Goal: Communication & Community: Answer question/provide support

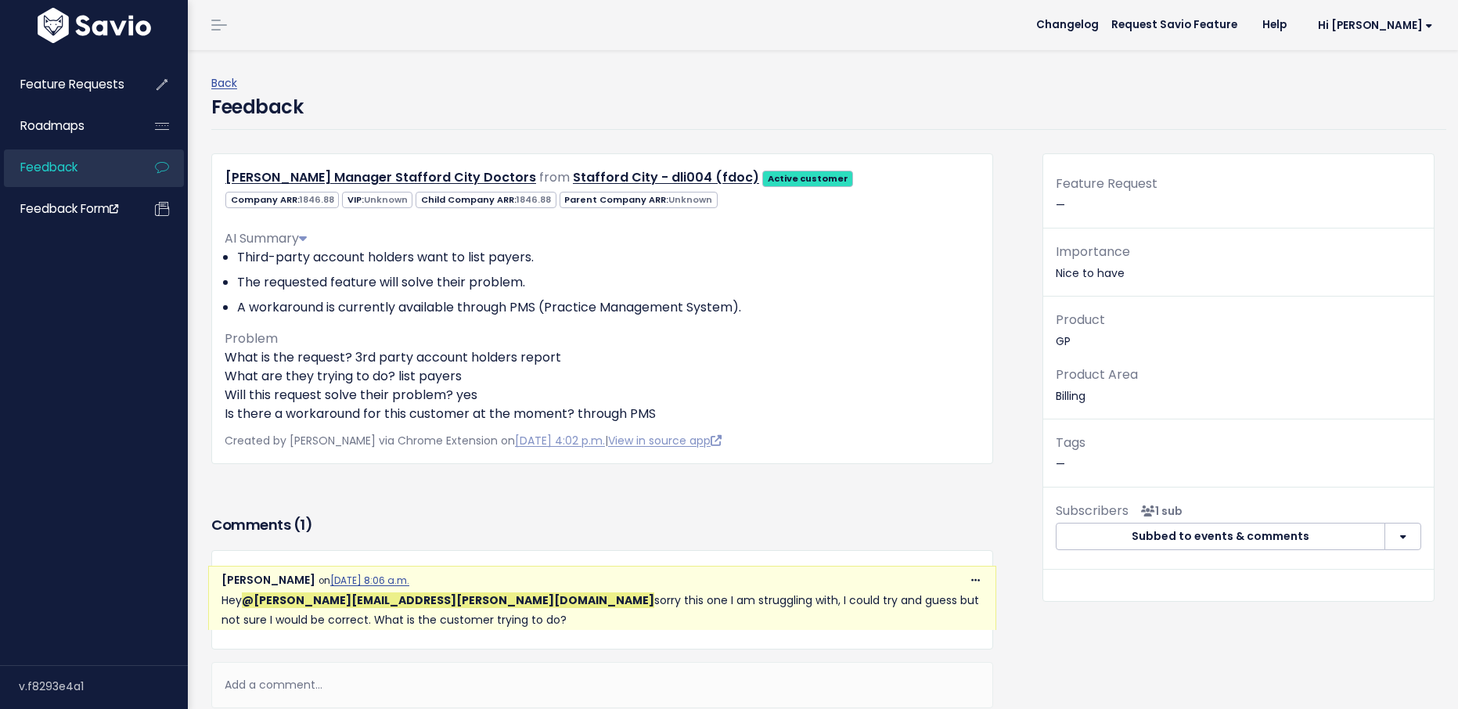
scroll to position [161, 0]
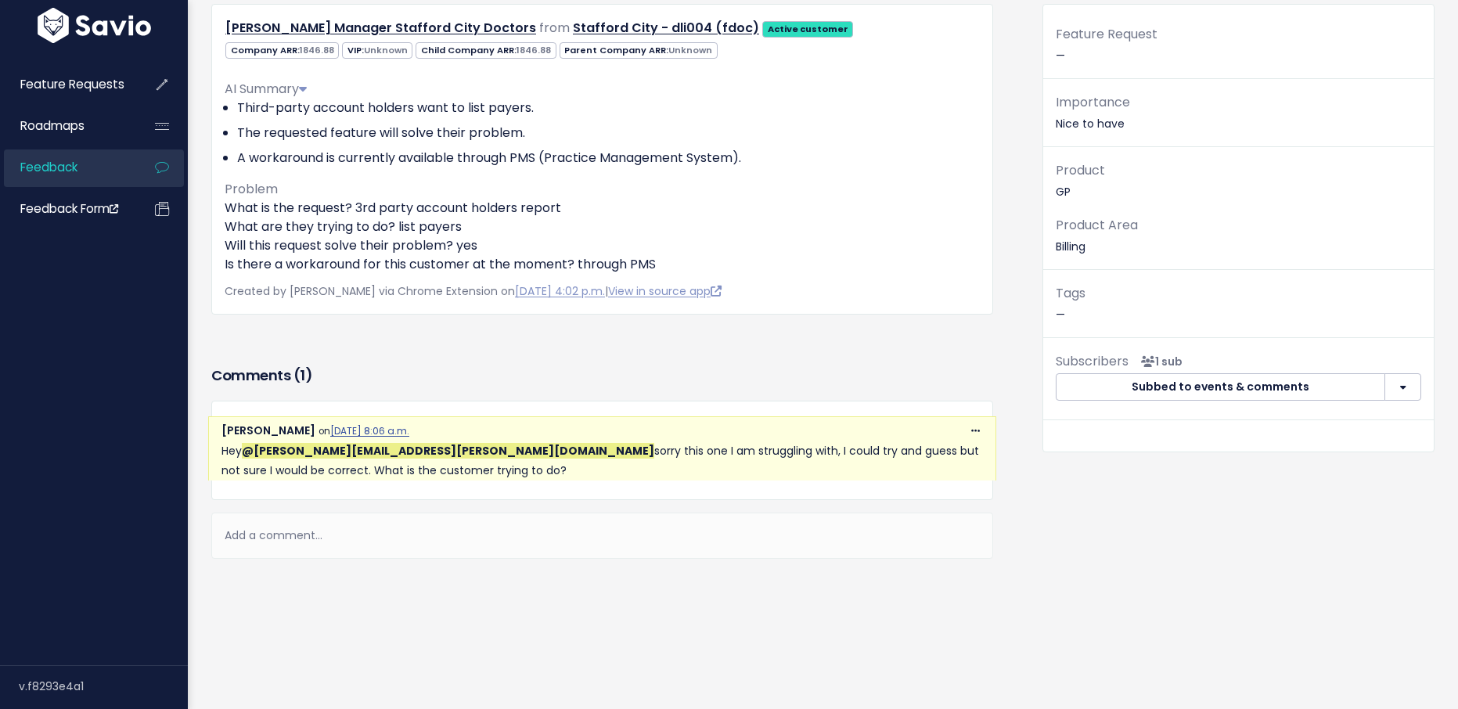
click at [278, 518] on div "Add a comment..." at bounding box center [602, 536] width 782 height 46
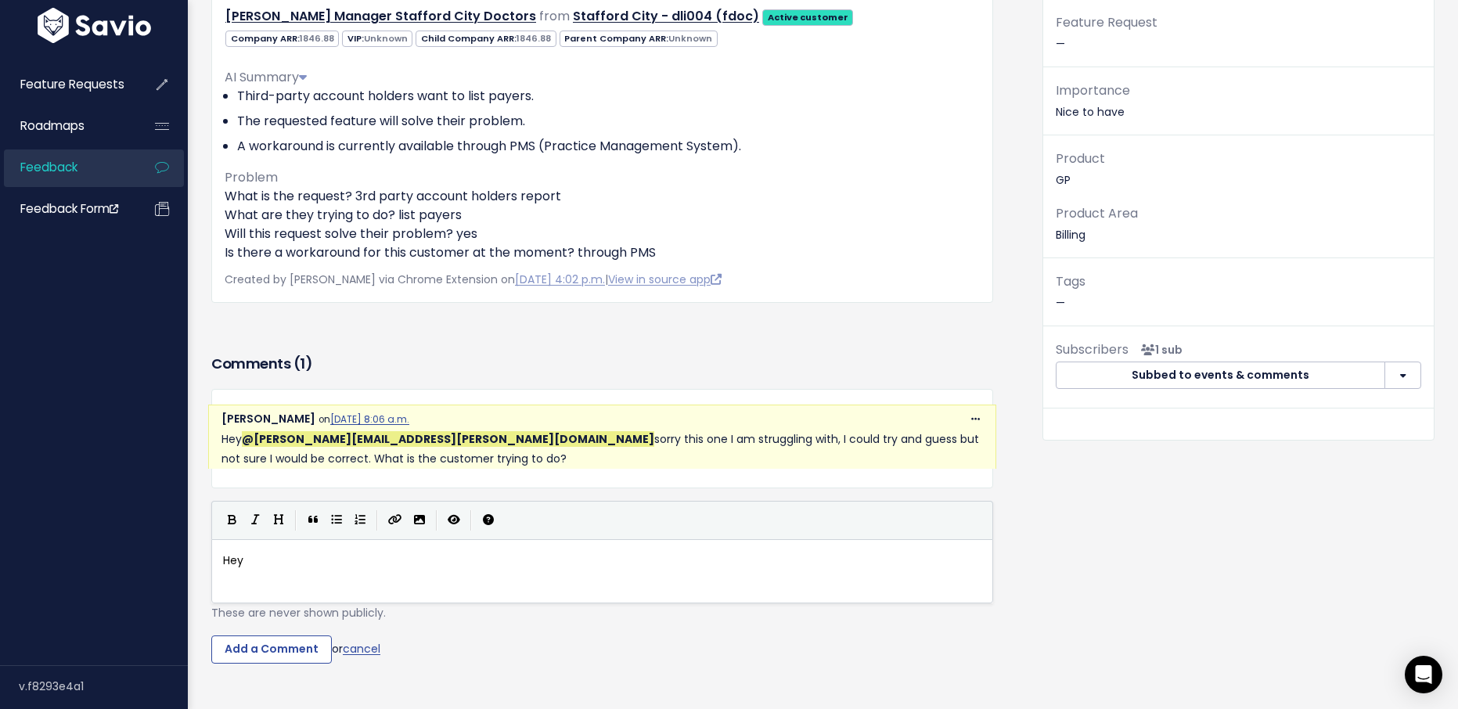
scroll to position [5, 34]
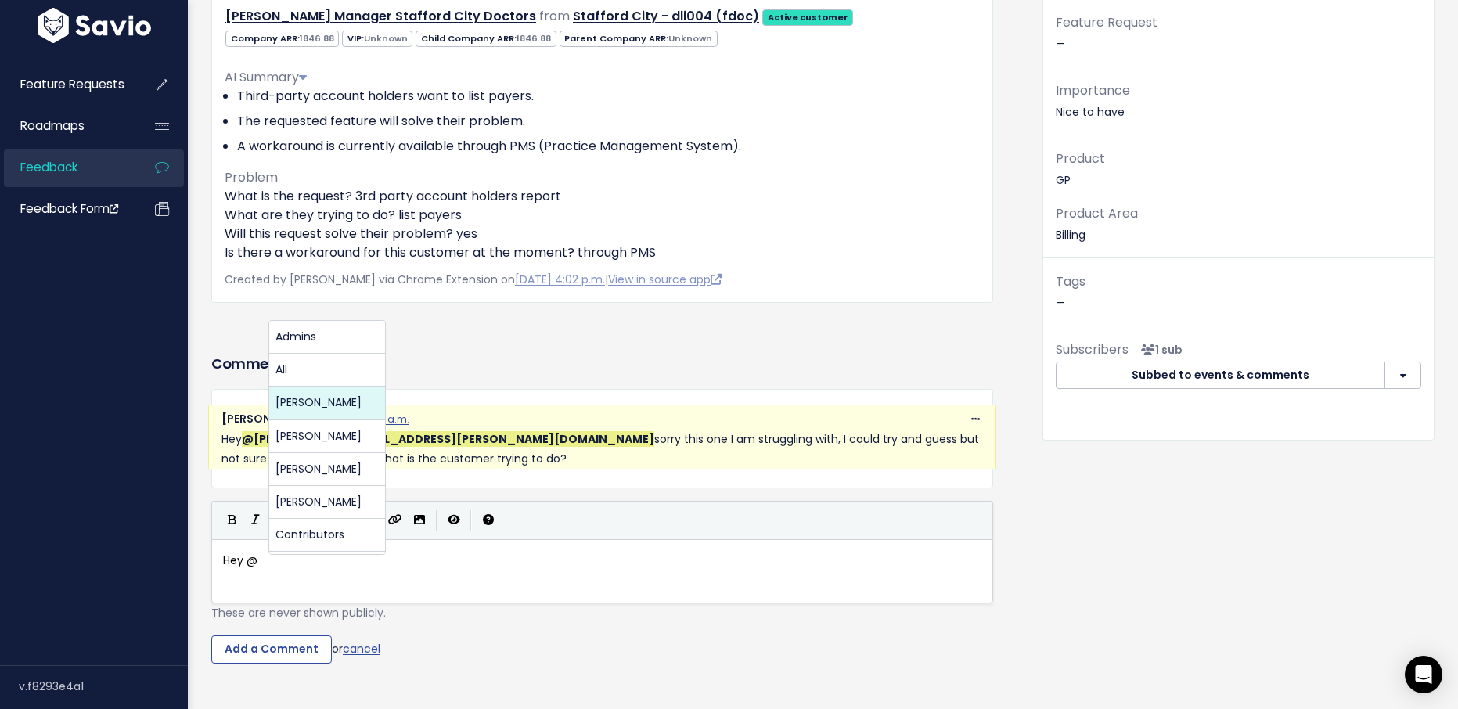
click at [299, 401] on body "Feature Requests Roadmaps Feedback" at bounding box center [729, 326] width 1458 height 975
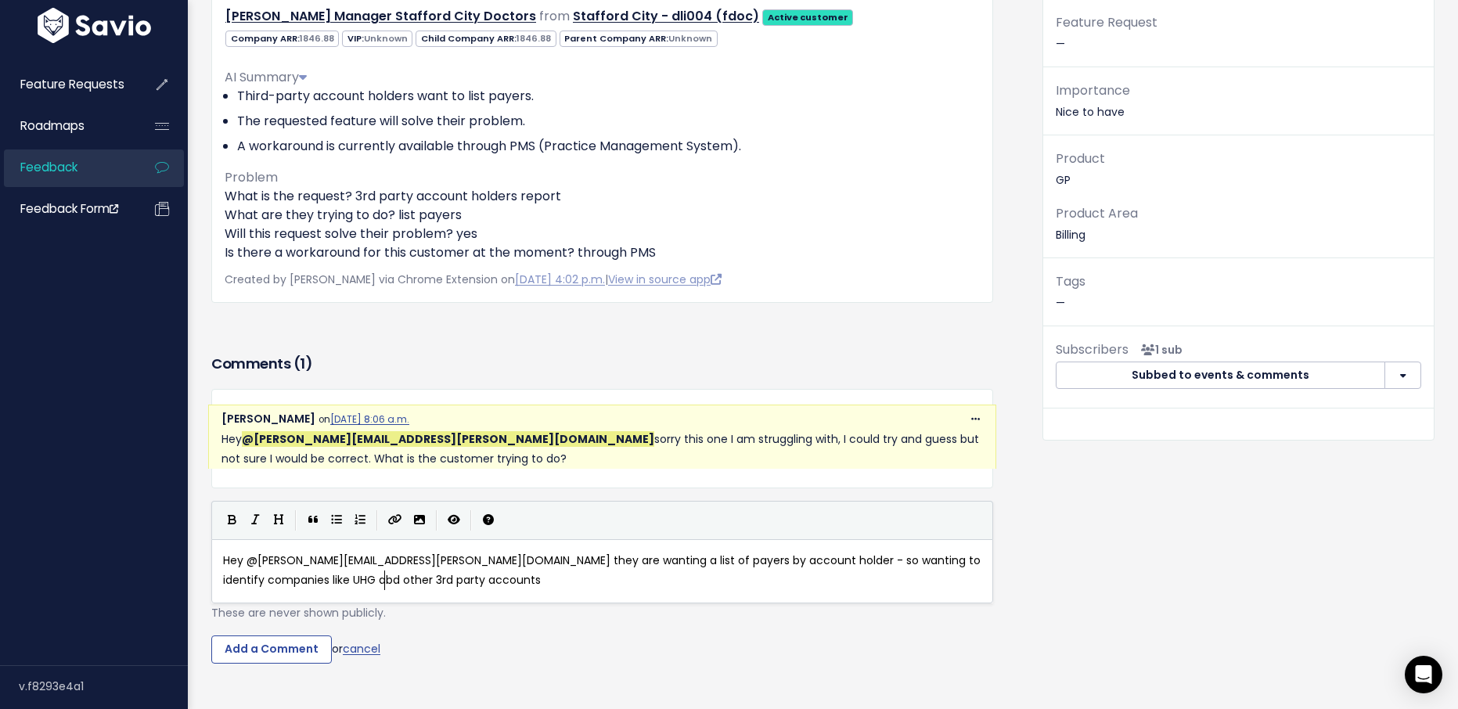
scroll to position [5, 135]
type textarea "Hey @amanda.johnson@cubiko.com.au they are wanting a list of payers by account …"
click at [308, 650] on input "Add a Comment" at bounding box center [271, 650] width 121 height 28
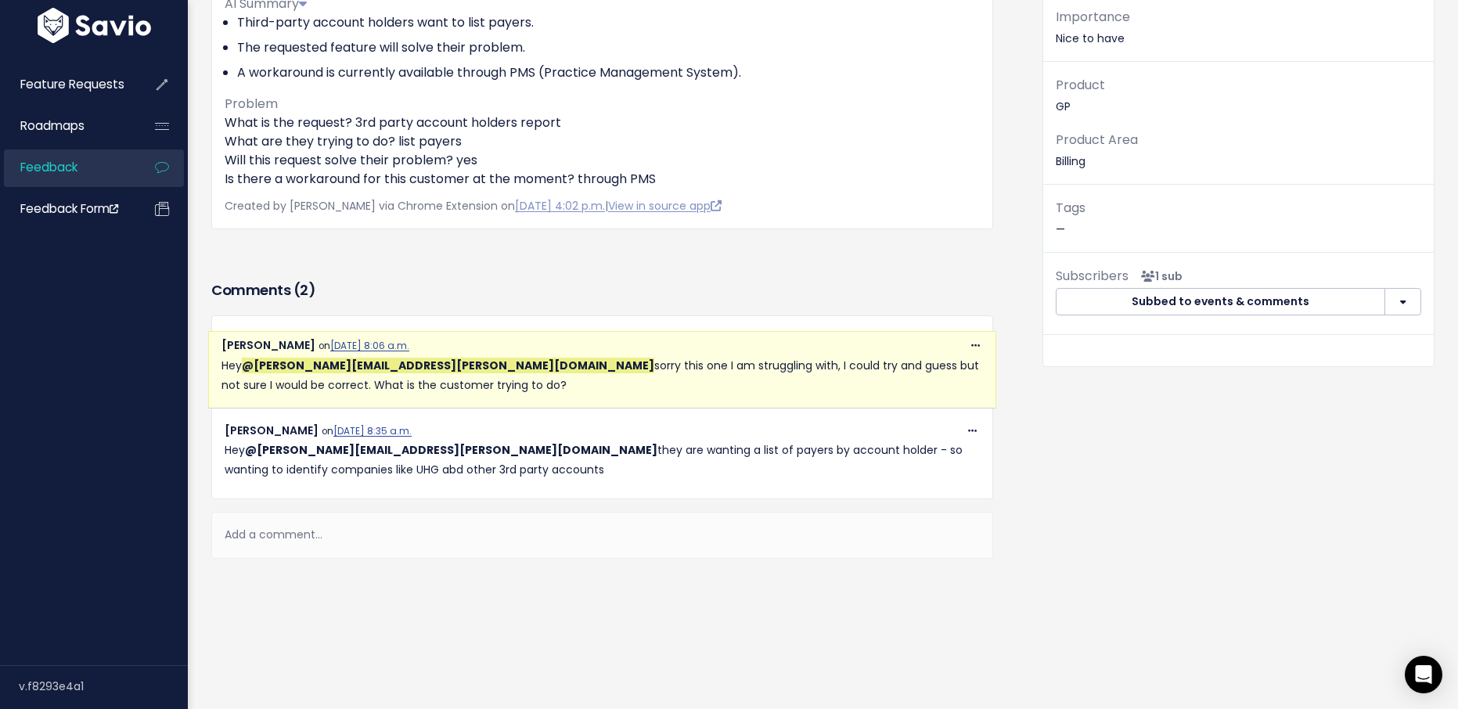
scroll to position [246, 0]
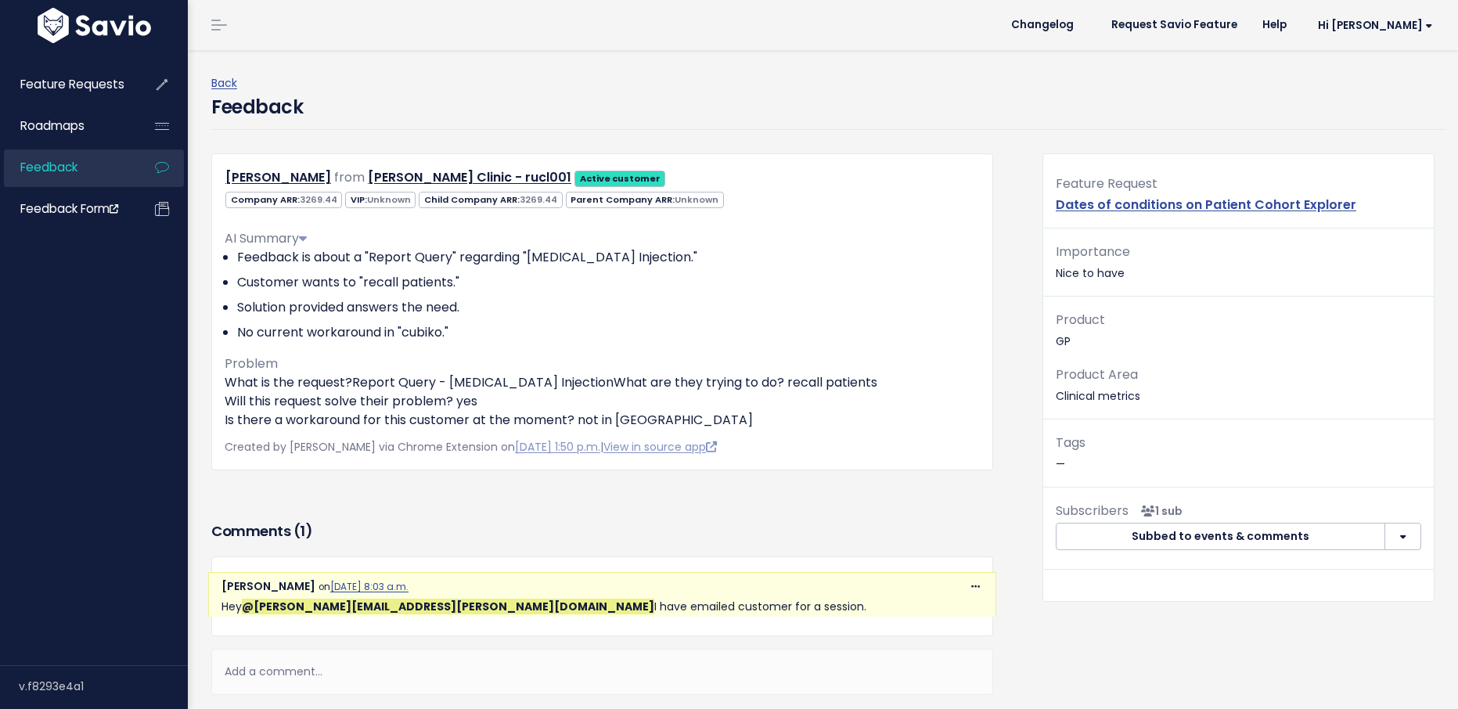
scroll to position [148, 0]
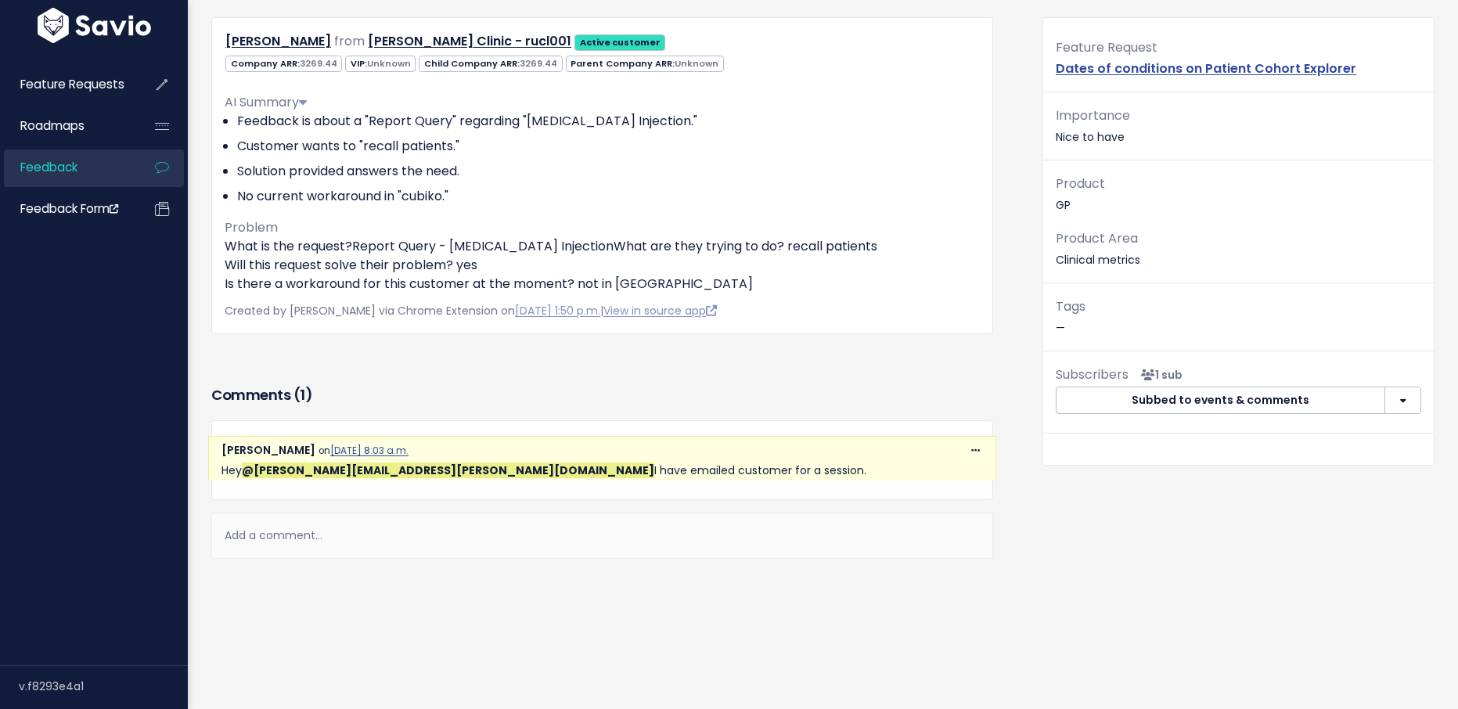
click at [284, 524] on div "Add a comment..." at bounding box center [602, 536] width 782 height 46
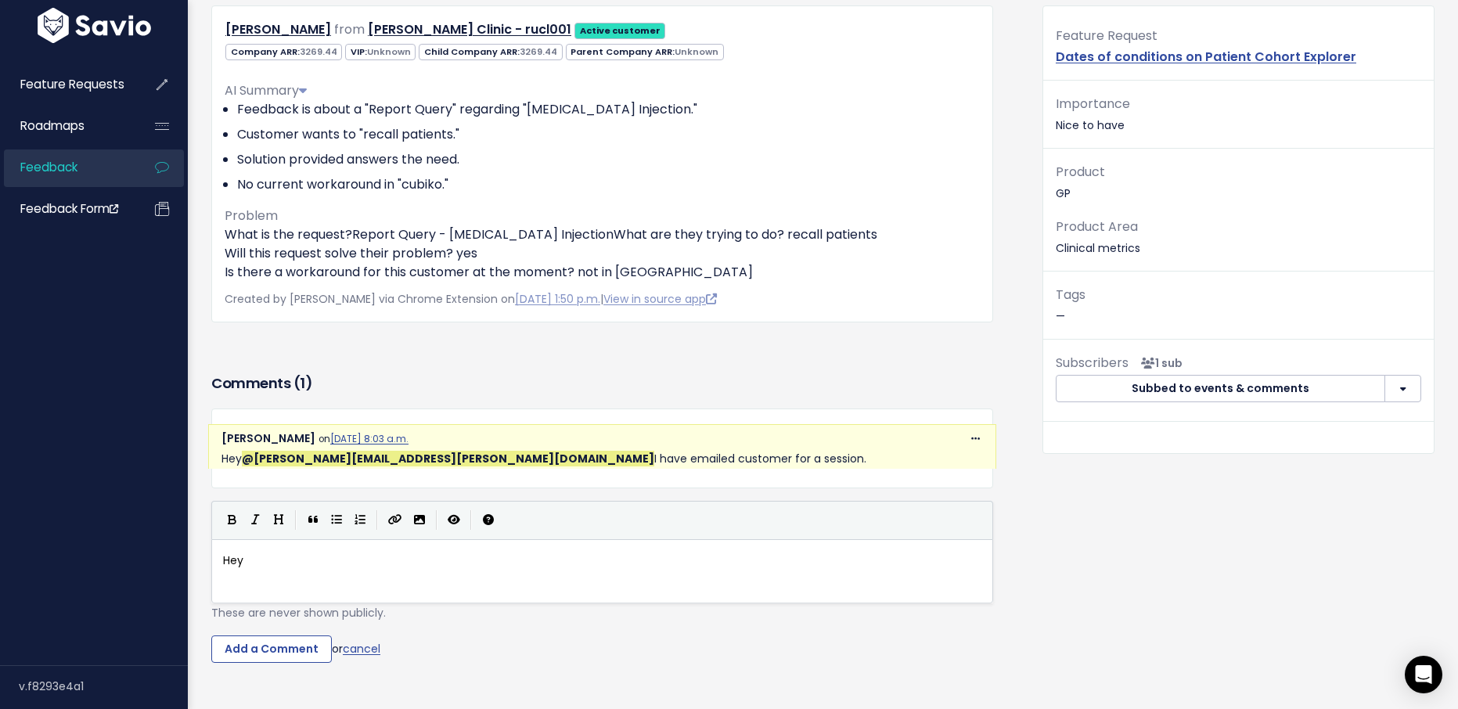
scroll to position [5, 34]
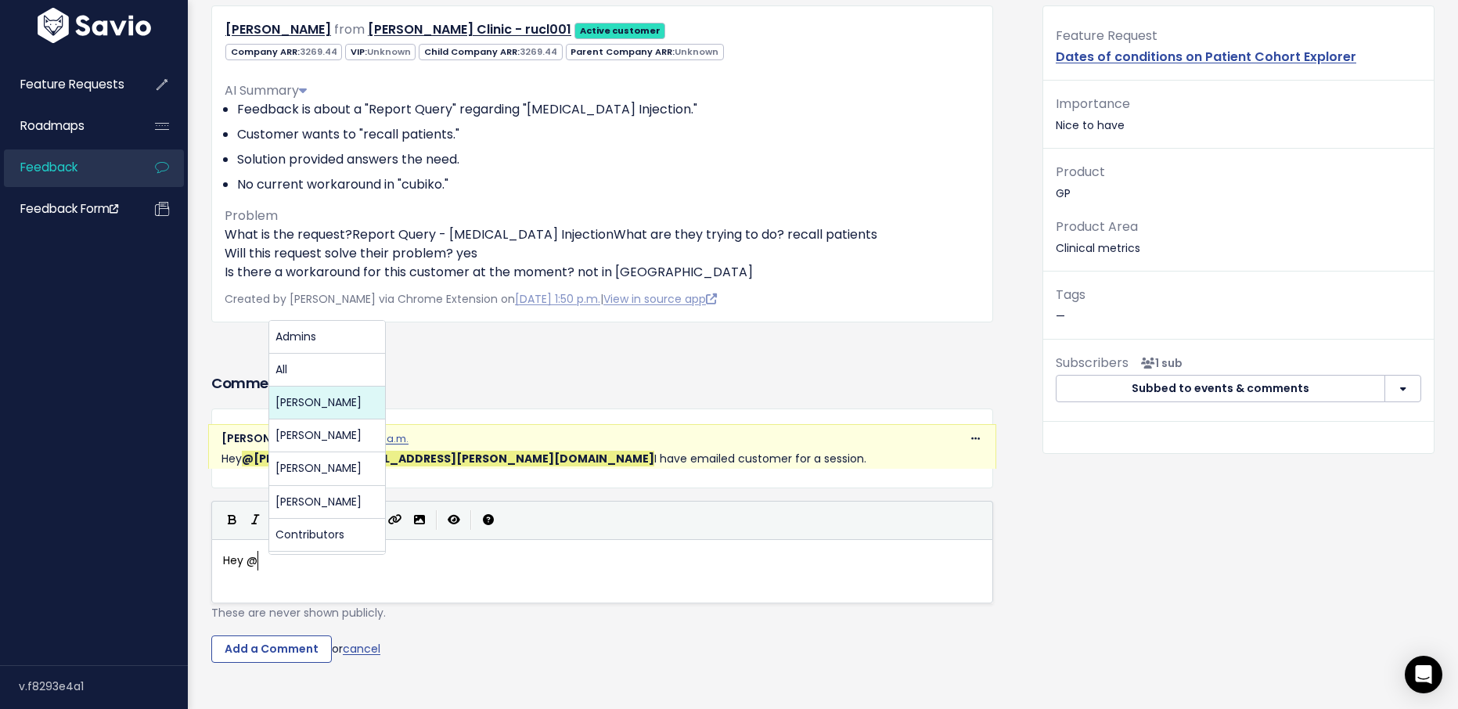
click at [347, 398] on body "Feature Requests Roadmaps Feedback" at bounding box center [729, 332] width 1458 height 961
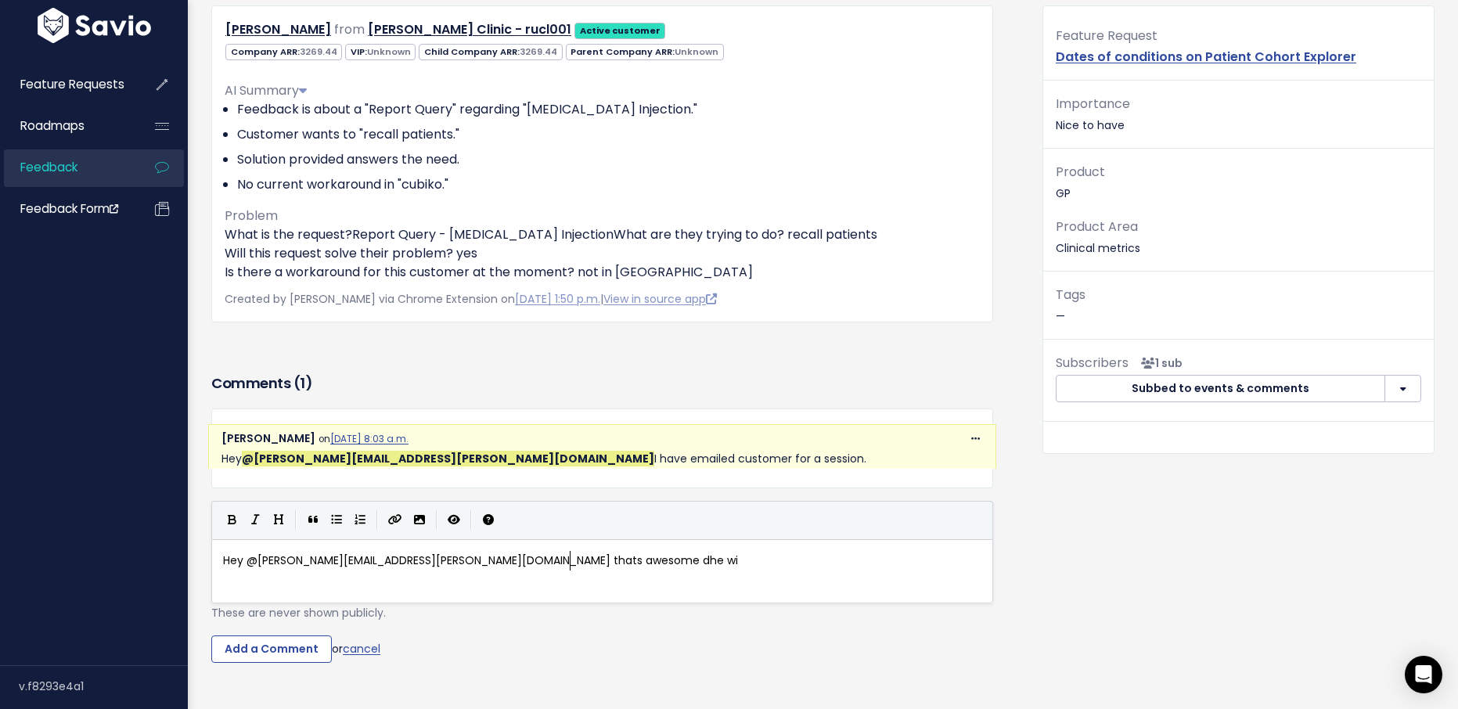
type textarea "Hey @[PERSON_NAME][EMAIL_ADDRESS][PERSON_NAME][DOMAIN_NAME] thats awesome dhe w…"
click at [540, 564] on span "Hey @[PERSON_NAME][EMAIL_ADDRESS][PERSON_NAME][DOMAIN_NAME] thats awesome dhe w…" at bounding box center [483, 561] width 520 height 16
type textarea "s"
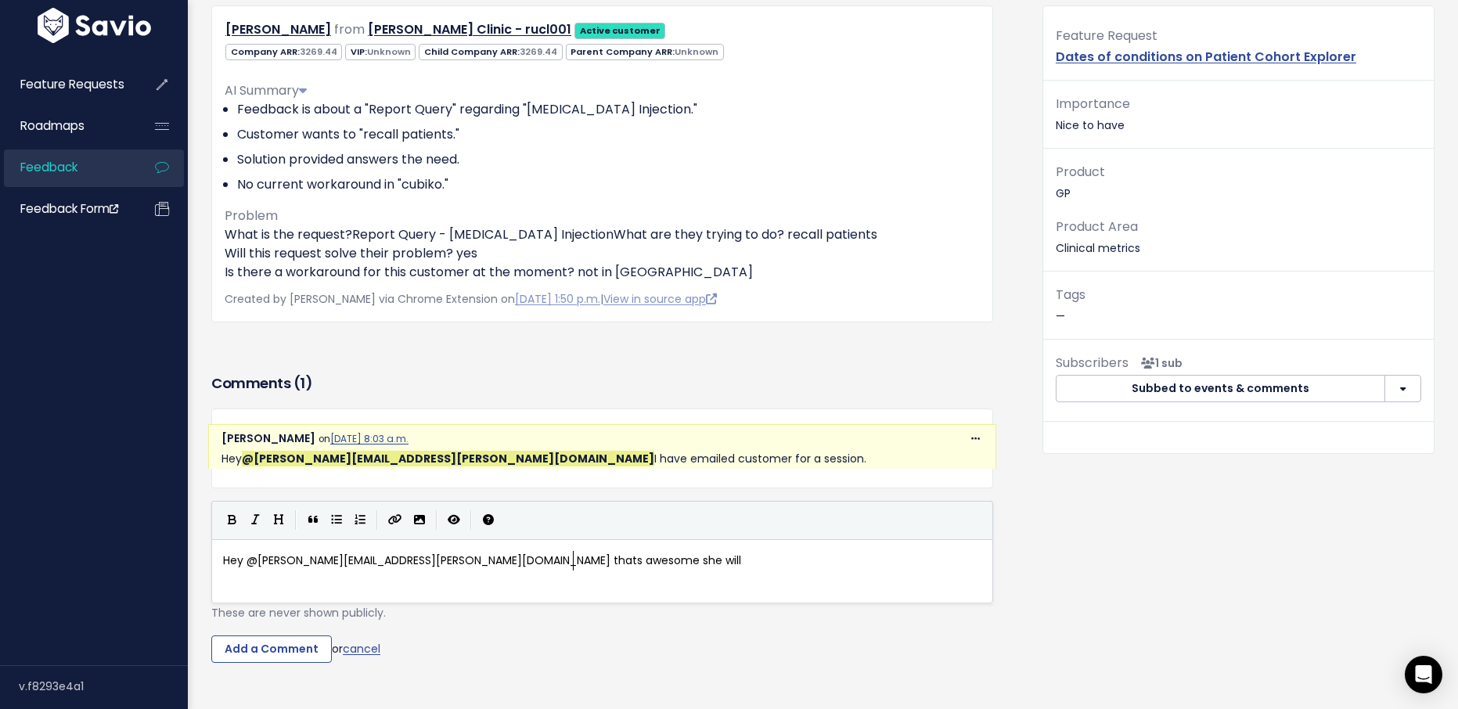
click at [602, 558] on pre "Hey @[PERSON_NAME][EMAIL_ADDRESS][PERSON_NAME][DOMAIN_NAME] thats awesome she w…" at bounding box center [608, 561] width 776 height 20
type textarea "be super happy. Thank you:)"
click at [289, 650] on input "Add a Comment" at bounding box center [271, 650] width 121 height 28
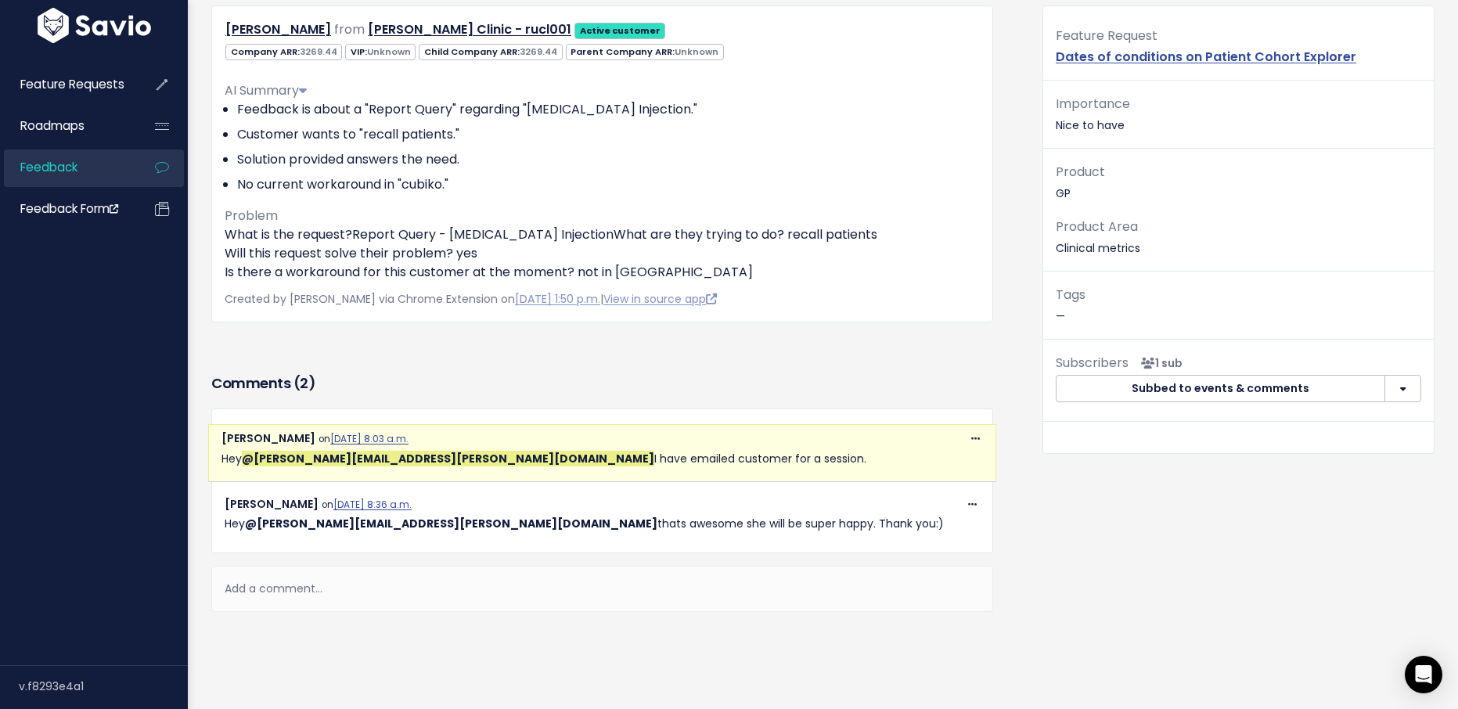
scroll to position [212, 0]
